Goal: Task Accomplishment & Management: Manage account settings

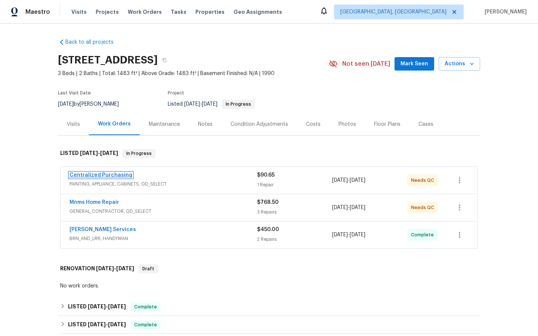
click at [127, 176] on link "Centralized Purchasing" at bounding box center [100, 174] width 63 height 5
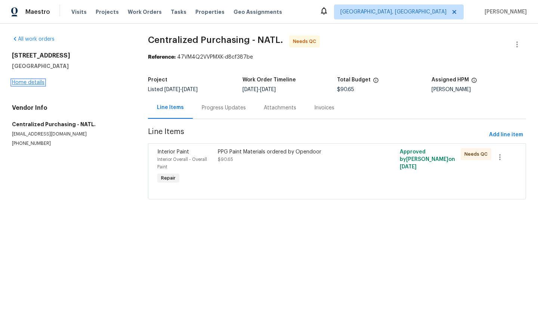
click at [32, 80] on link "Home details" at bounding box center [28, 82] width 32 height 5
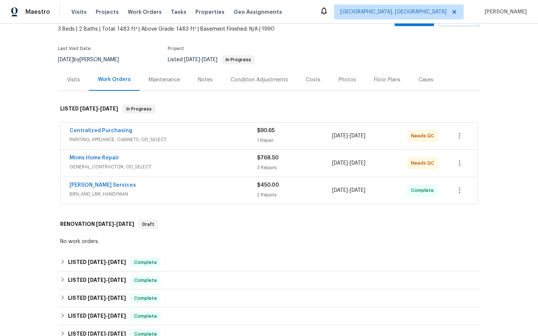
scroll to position [46, 0]
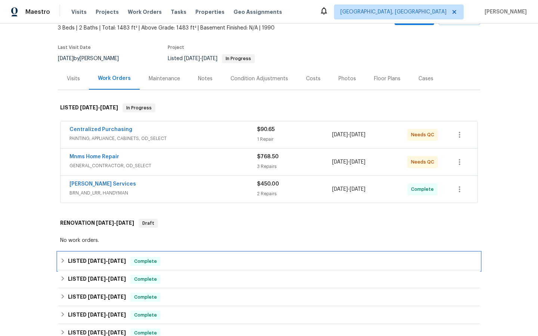
click at [143, 259] on span "Complete" at bounding box center [145, 261] width 29 height 7
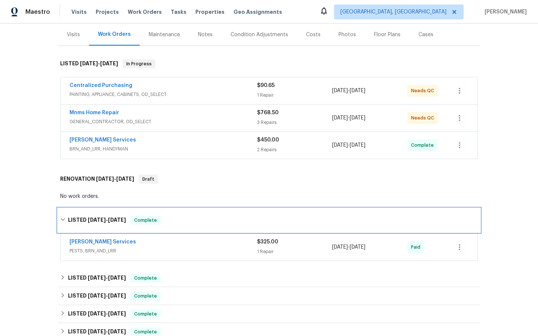
scroll to position [91, 0]
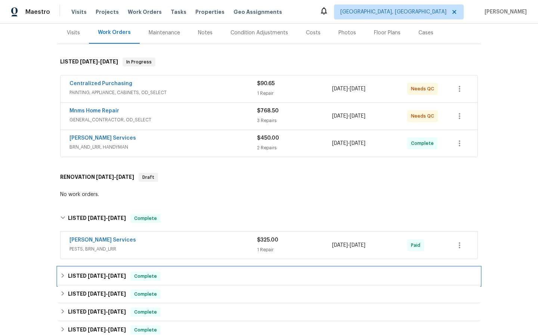
click at [144, 269] on div "LISTED [DATE] - [DATE] Complete" at bounding box center [269, 276] width 422 height 18
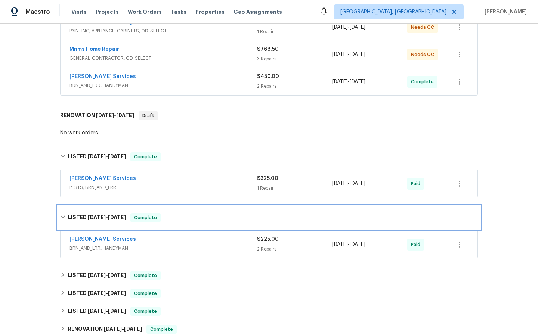
scroll to position [171, 0]
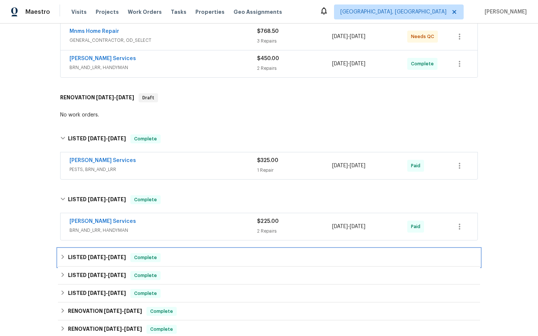
click at [143, 255] on span "Complete" at bounding box center [145, 257] width 29 height 7
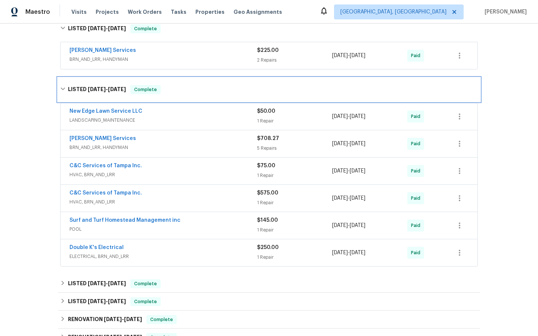
scroll to position [354, 0]
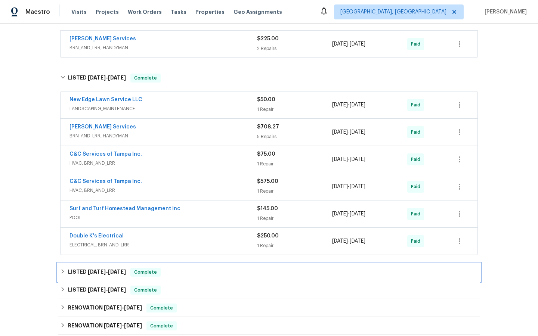
click at [139, 271] on span "Complete" at bounding box center [145, 271] width 29 height 7
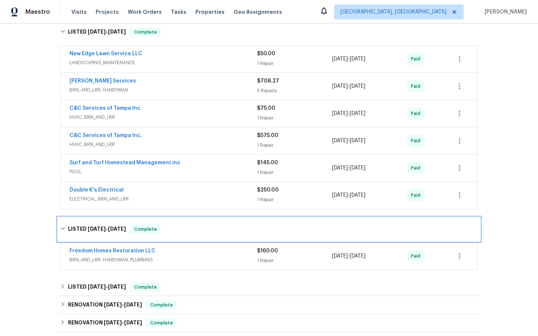
scroll to position [408, 0]
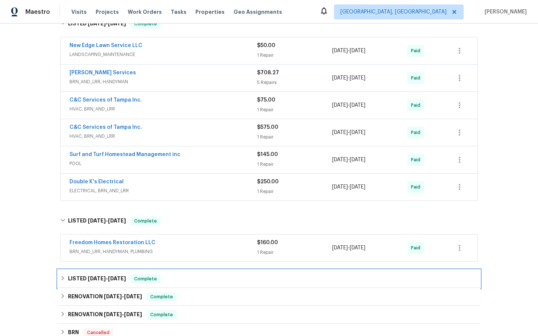
click at [147, 278] on span "Complete" at bounding box center [145, 278] width 29 height 7
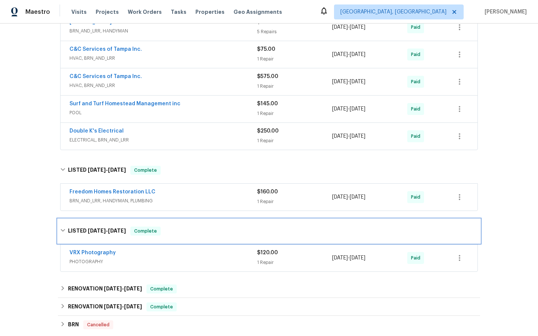
scroll to position [469, 0]
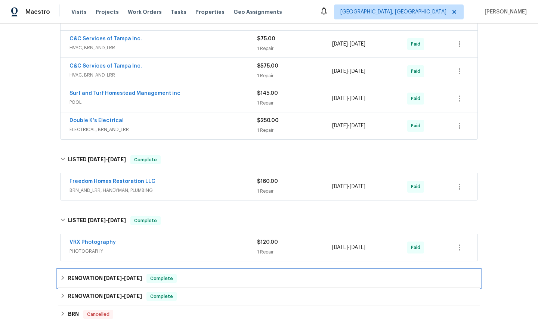
click at [165, 278] on span "Complete" at bounding box center [161, 278] width 29 height 7
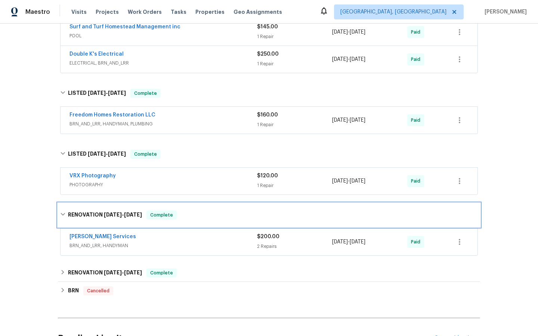
scroll to position [538, 0]
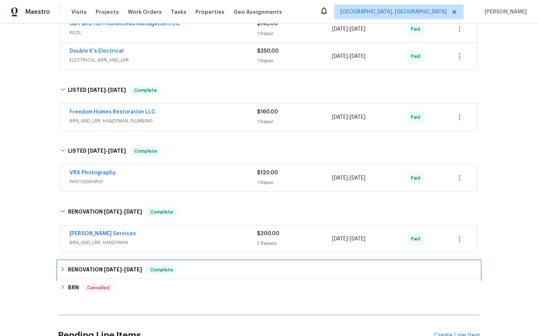
click at [167, 271] on span "Complete" at bounding box center [161, 269] width 29 height 7
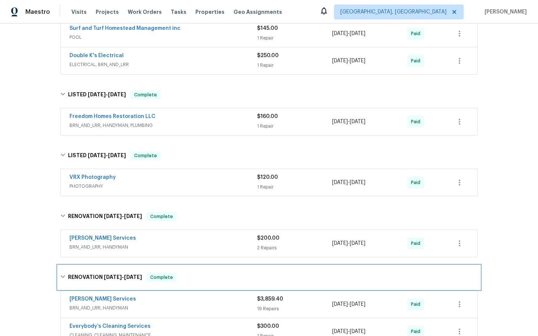
scroll to position [533, 0]
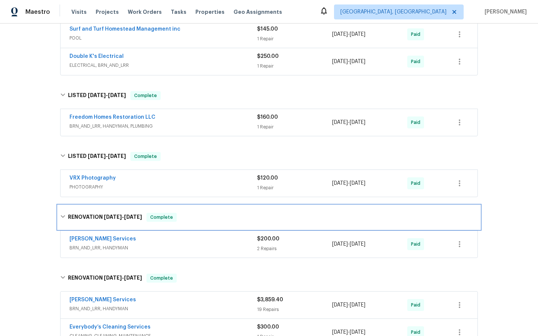
click at [165, 217] on span "Complete" at bounding box center [161, 217] width 29 height 7
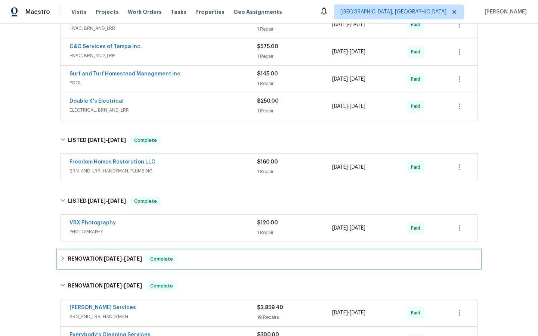
scroll to position [488, 0]
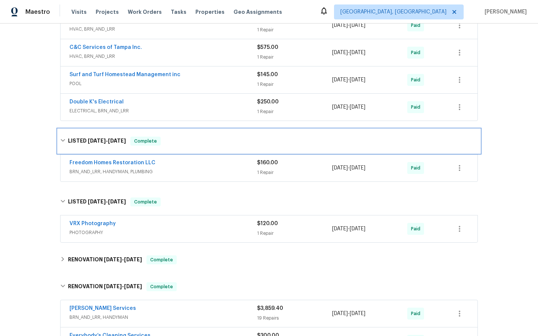
click at [140, 141] on span "Complete" at bounding box center [145, 140] width 29 height 7
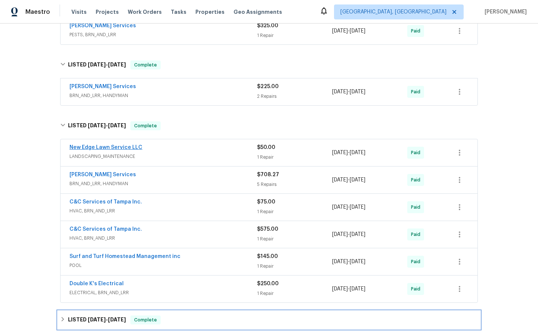
scroll to position [302, 0]
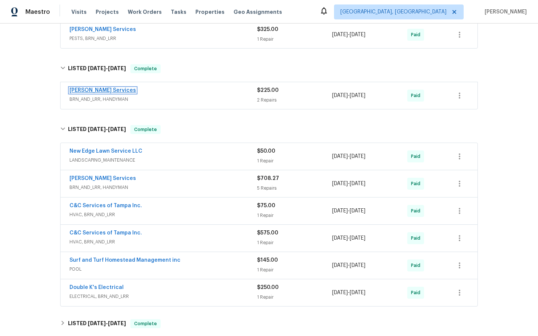
click at [88, 90] on link "[PERSON_NAME] Services" at bounding box center [102, 90] width 66 height 5
